Goal: Navigation & Orientation: Find specific page/section

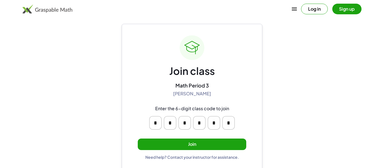
scroll to position [11, 0]
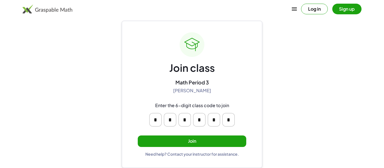
click at [182, 140] on button "Join" at bounding box center [192, 142] width 109 height 12
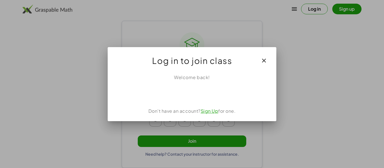
scroll to position [0, 0]
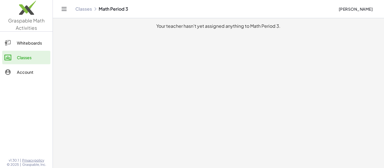
click at [27, 46] on div "Whiteboards" at bounding box center [32, 43] width 31 height 7
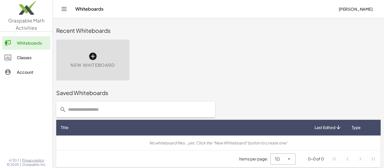
click at [16, 73] on div at bounding box center [11, 72] width 12 height 7
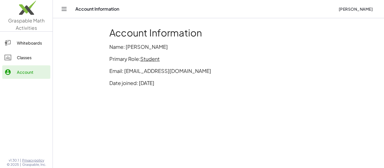
click at [84, 10] on div "Account Information" at bounding box center [204, 9] width 259 height 6
click at [64, 8] on icon "Toggle navigation" at bounding box center [64, 9] width 7 height 7
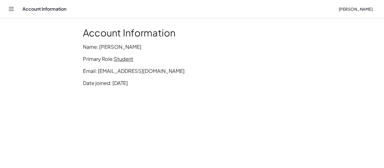
click at [11, 6] on icon "Toggle navigation" at bounding box center [11, 9] width 7 height 7
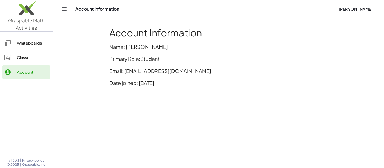
click at [24, 53] on link "Classes" at bounding box center [26, 58] width 48 height 14
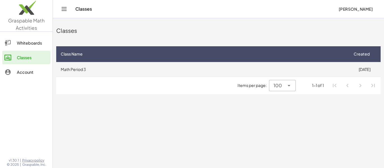
click at [165, 68] on td "Math Period 3" at bounding box center [202, 69] width 292 height 15
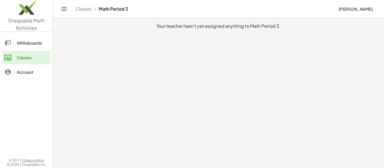
click at [21, 43] on div "Whiteboards" at bounding box center [32, 43] width 31 height 7
